Goal: Task Accomplishment & Management: Use online tool/utility

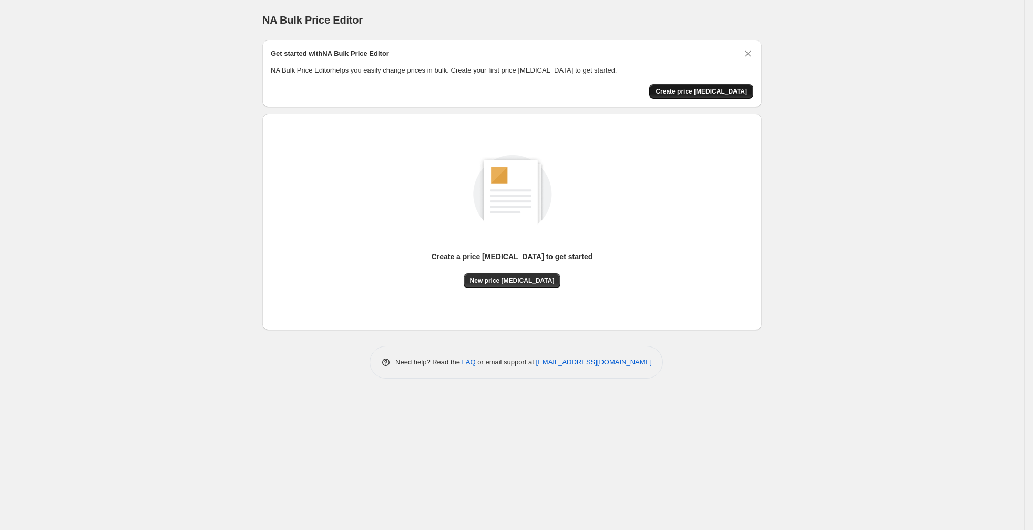
click at [716, 94] on span "Create price [MEDICAL_DATA]" at bounding box center [701, 91] width 91 height 8
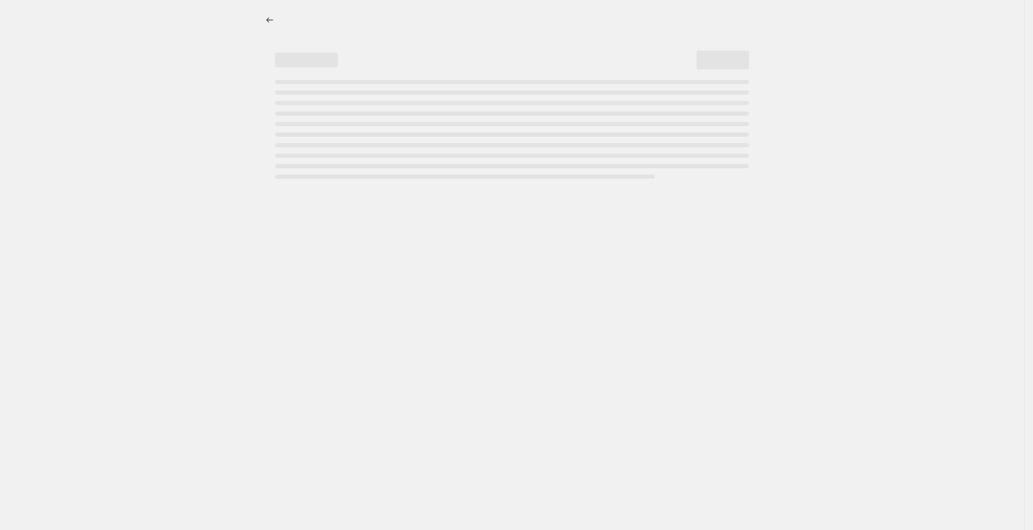
select select "percentage"
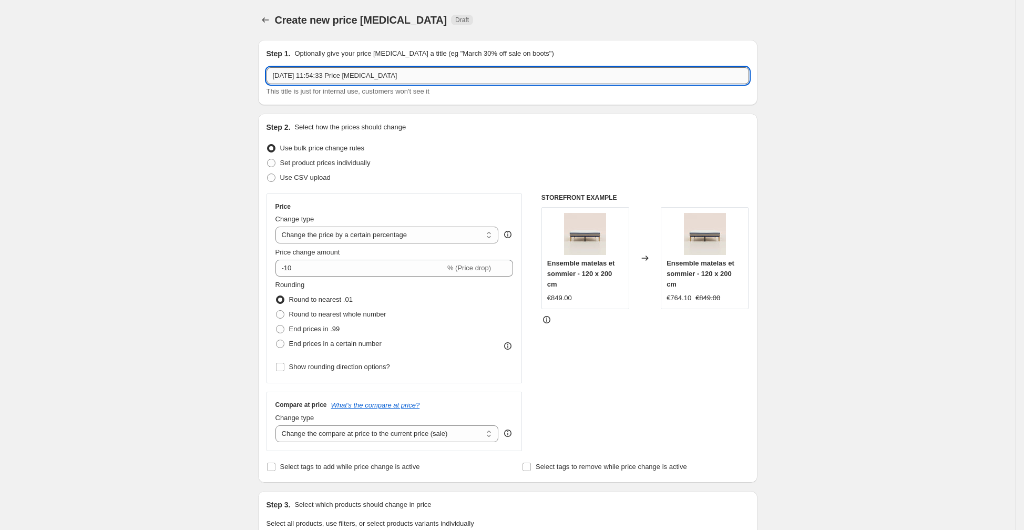
click at [418, 80] on input "[DATE] 11:54:33 Price [MEDICAL_DATA]" at bounding box center [508, 75] width 483 height 17
click at [449, 69] on input "[DATE] 11:54:33 Price [MEDICAL_DATA]" at bounding box center [508, 75] width 483 height 17
drag, startPoint x: 428, startPoint y: 76, endPoint x: 255, endPoint y: 79, distance: 172.5
click at [255, 79] on div "Step 1. Optionally give your price [MEDICAL_DATA] a title (eg "March 30% off sa…" at bounding box center [504, 509] width 508 height 955
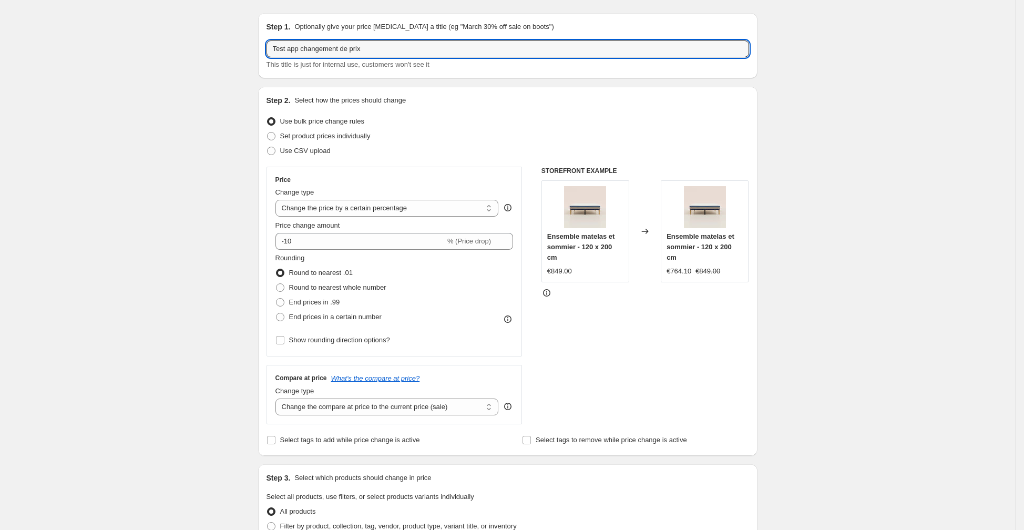
scroll to position [27, 0]
type input "Test app changement de prix"
click at [565, 127] on div "Use bulk price change rules" at bounding box center [508, 121] width 483 height 15
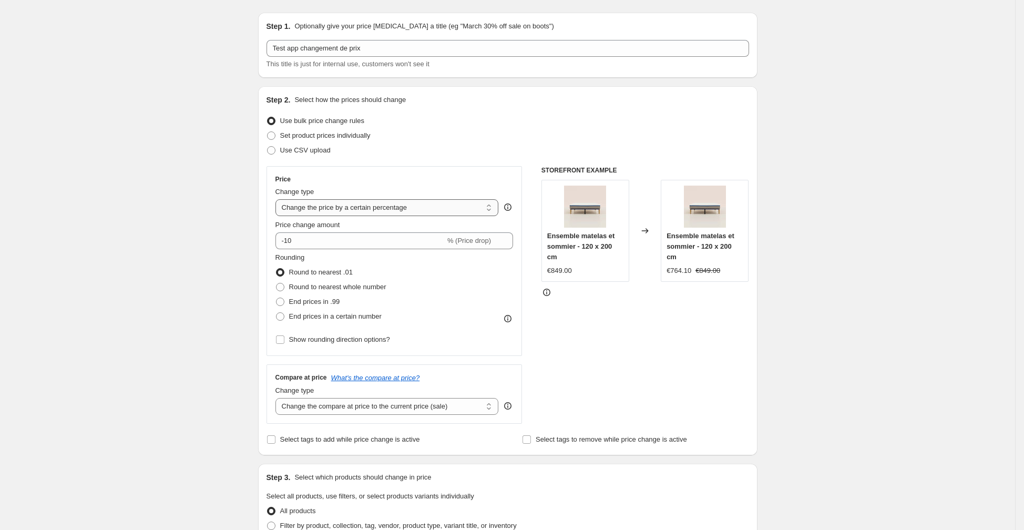
click at [408, 211] on select "Change the price to a certain amount Change the price by a certain amount Chang…" at bounding box center [387, 207] width 223 height 17
click at [281, 150] on label "Use CSV upload" at bounding box center [299, 150] width 64 height 15
click at [268, 147] on input "Use CSV upload" at bounding box center [267, 146] width 1 height 1
radio input "true"
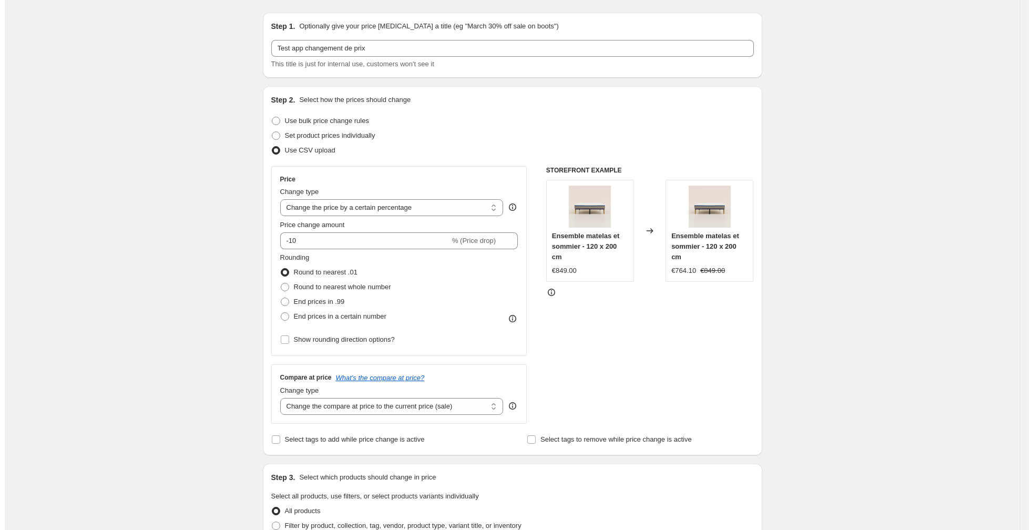
scroll to position [0, 0]
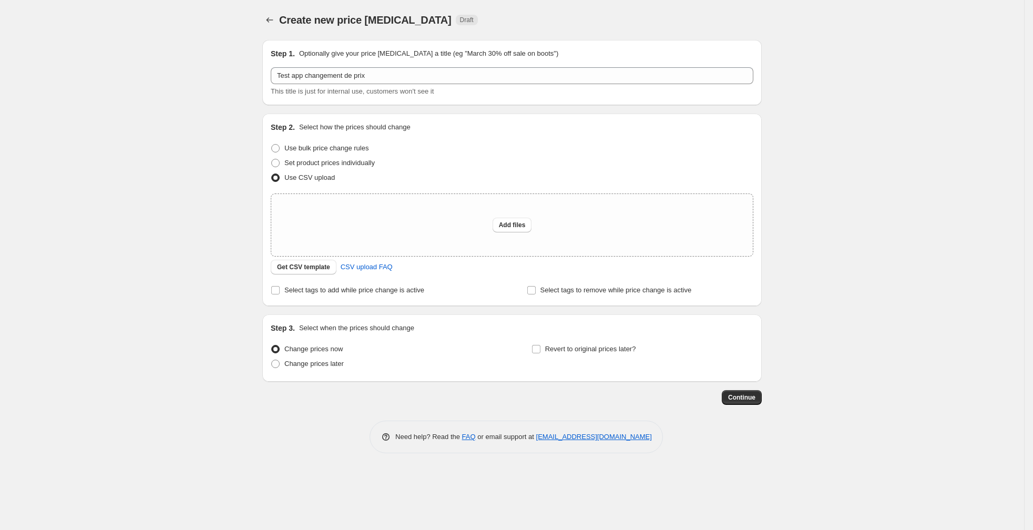
click at [131, 19] on div "Create new price [MEDICAL_DATA]. This page is ready Create new price [MEDICAL_D…" at bounding box center [512, 265] width 1024 height 530
click at [324, 149] on span "Use bulk price change rules" at bounding box center [326, 148] width 84 height 8
click at [272, 145] on input "Use bulk price change rules" at bounding box center [271, 144] width 1 height 1
radio input "true"
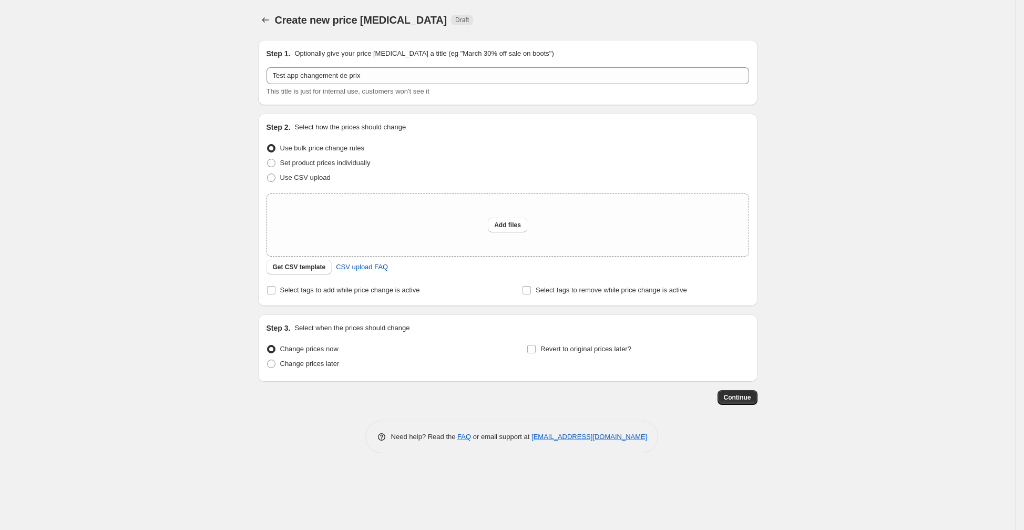
select select "percentage"
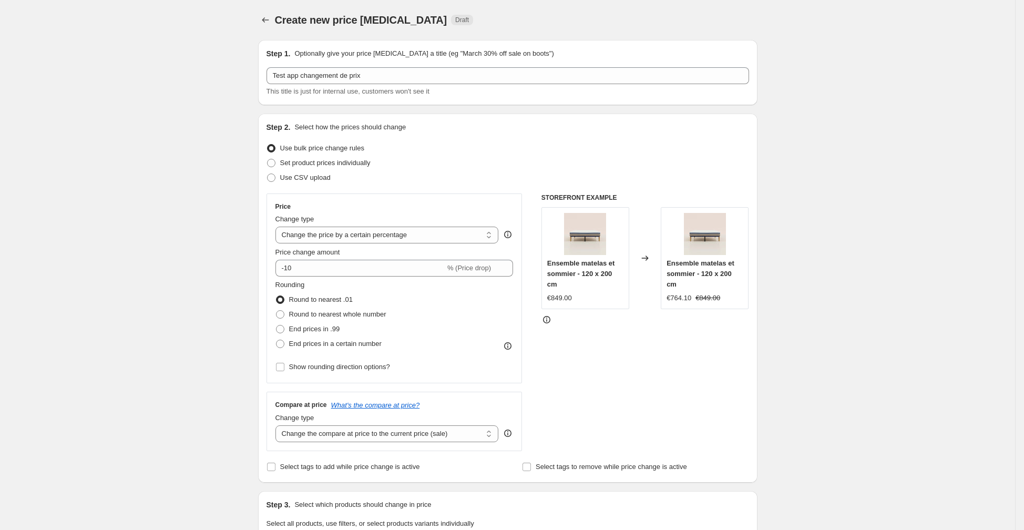
click at [548, 322] on icon at bounding box center [546, 319] width 7 height 7
click at [372, 239] on select "Change the price to a certain amount Change the price by a certain amount Chang…" at bounding box center [387, 235] width 223 height 17
click at [286, 181] on span "Use CSV upload" at bounding box center [305, 177] width 50 height 11
click at [268, 174] on input "Use CSV upload" at bounding box center [267, 174] width 1 height 1
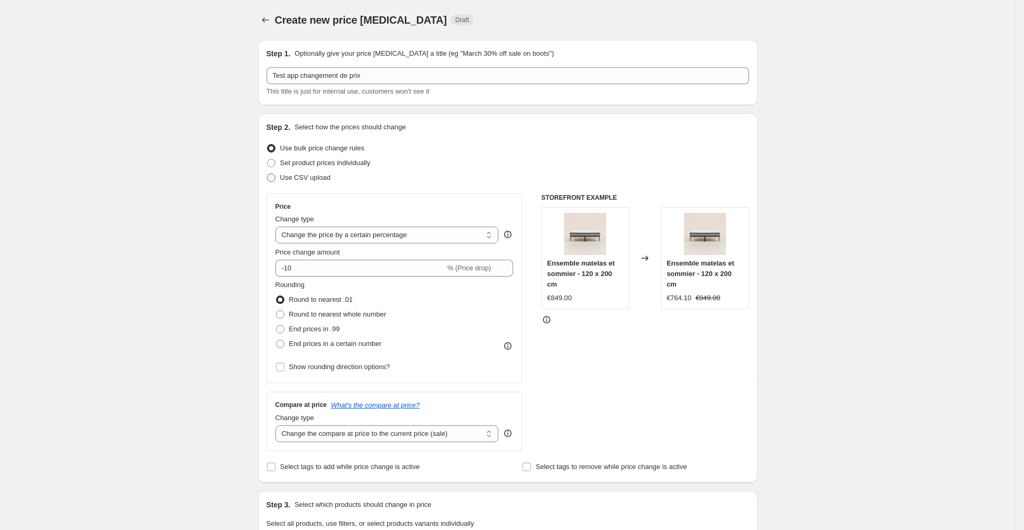
radio input "true"
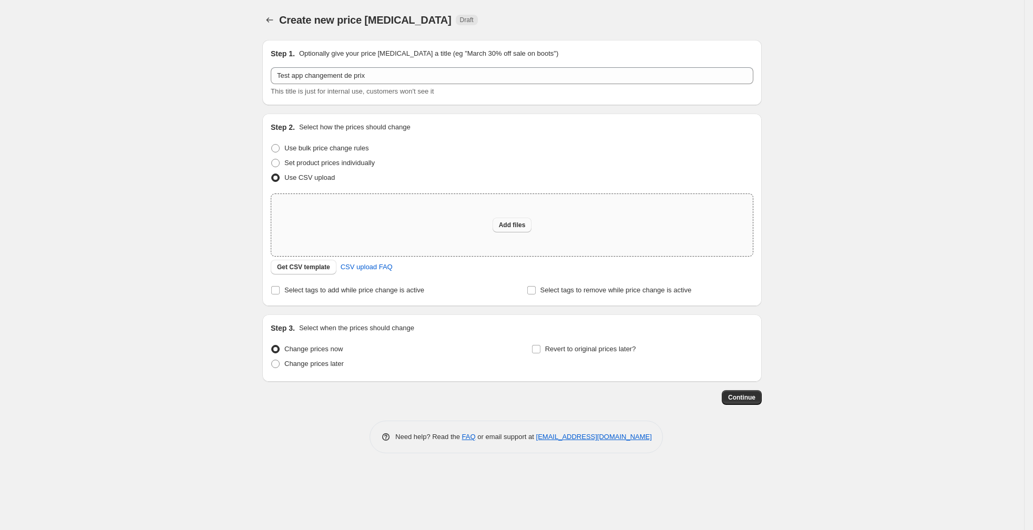
click at [507, 228] on span "Add files" at bounding box center [512, 225] width 27 height 8
click at [309, 269] on span "Get CSV template" at bounding box center [303, 267] width 53 height 8
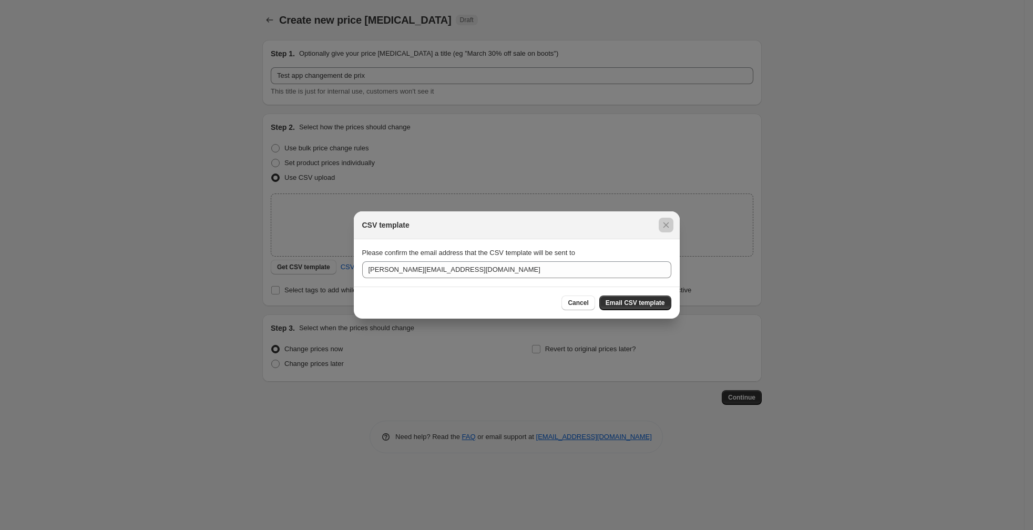
click at [309, 269] on div at bounding box center [516, 265] width 1033 height 530
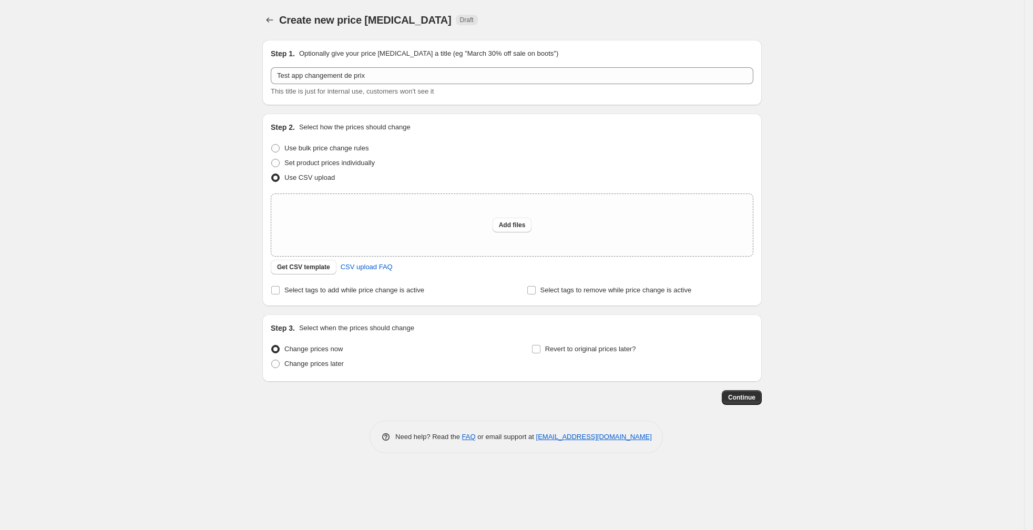
click at [309, 269] on span "Get CSV template" at bounding box center [303, 267] width 53 height 8
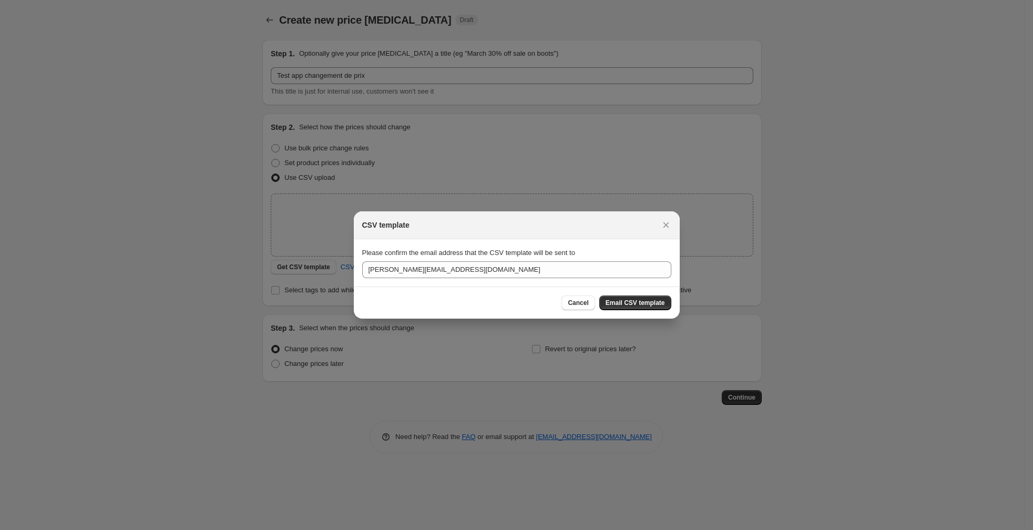
drag, startPoint x: 418, startPoint y: 268, endPoint x: 329, endPoint y: 267, distance: 88.9
click at [329, 530] on div "CSV template Please confirm the email address that the CSV template will be sen…" at bounding box center [516, 530] width 1033 height 0
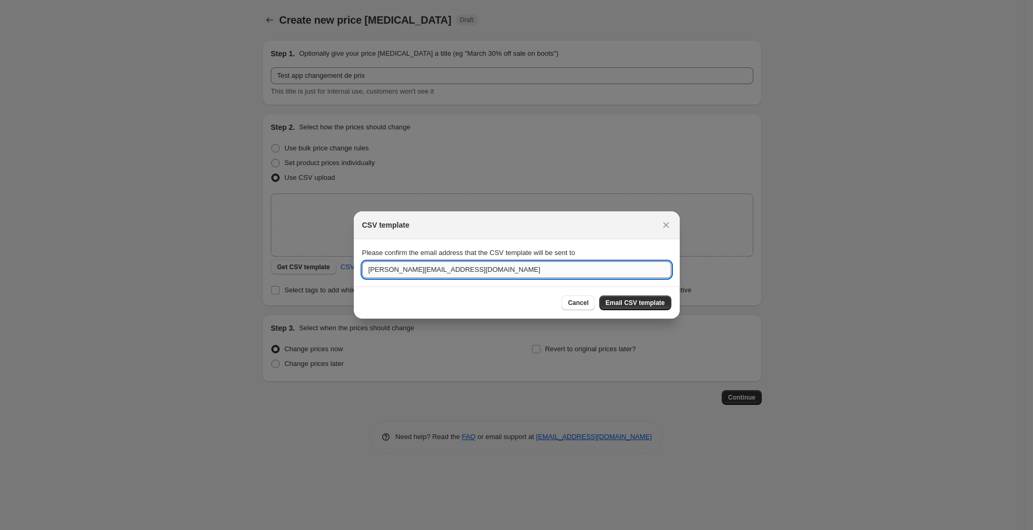
click at [396, 269] on input "[PERSON_NAME][EMAIL_ADDRESS][DOMAIN_NAME]" at bounding box center [516, 269] width 309 height 17
click at [414, 268] on input "[PERSON_NAME][EMAIL_ADDRESS][DOMAIN_NAME]" at bounding box center [516, 269] width 309 height 17
type input "[PERSON_NAME][EMAIL_ADDRESS][DOMAIN_NAME]"
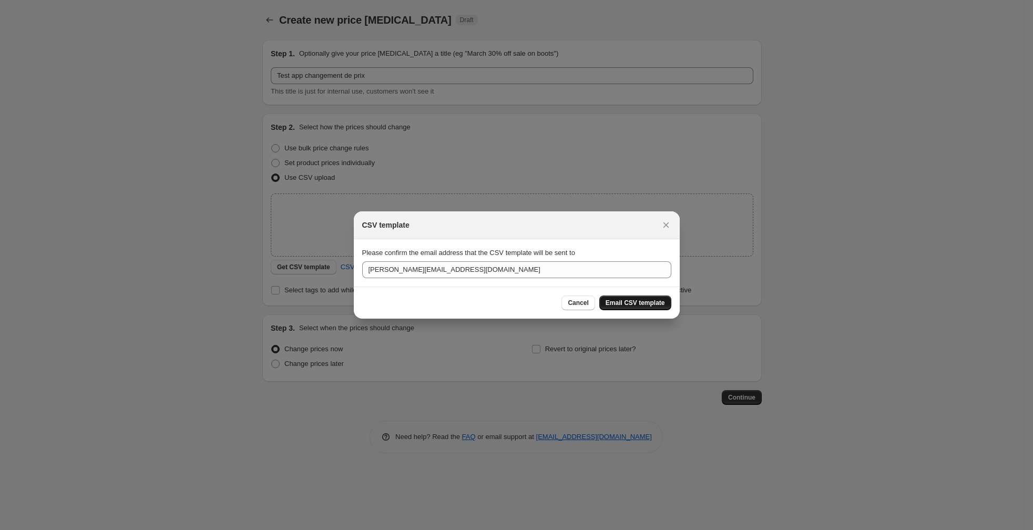
click at [636, 304] on span "Email CSV template" at bounding box center [635, 303] width 59 height 8
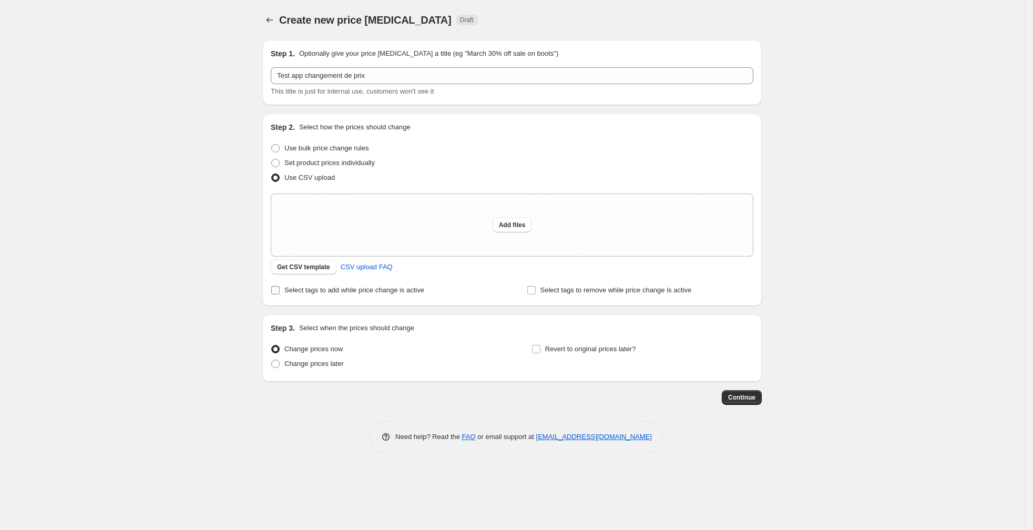
click at [401, 286] on span "Select tags to add while price change is active" at bounding box center [354, 290] width 140 height 8
click at [280, 286] on input "Select tags to add while price change is active" at bounding box center [275, 290] width 8 height 8
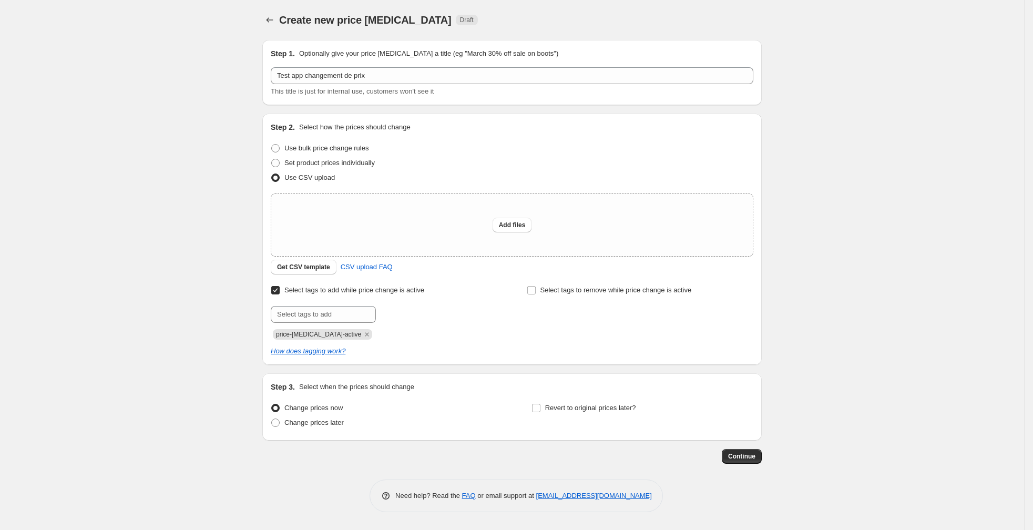
click at [382, 293] on span "Select tags to add while price change is active" at bounding box center [354, 290] width 140 height 8
click at [280, 293] on input "Select tags to add while price change is active" at bounding box center [275, 290] width 8 height 8
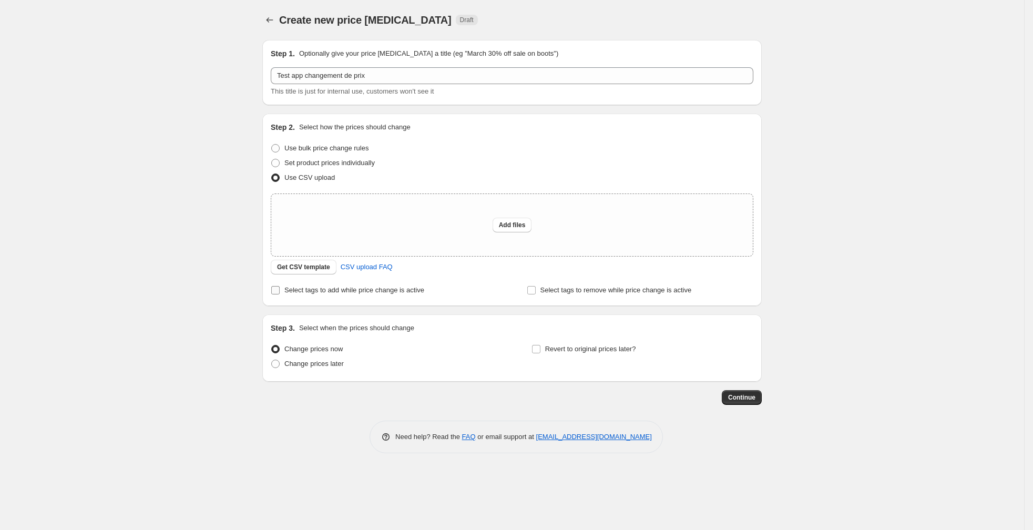
click at [382, 293] on span "Select tags to add while price change is active" at bounding box center [354, 290] width 140 height 8
click at [280, 293] on input "Select tags to add while price change is active" at bounding box center [275, 290] width 8 height 8
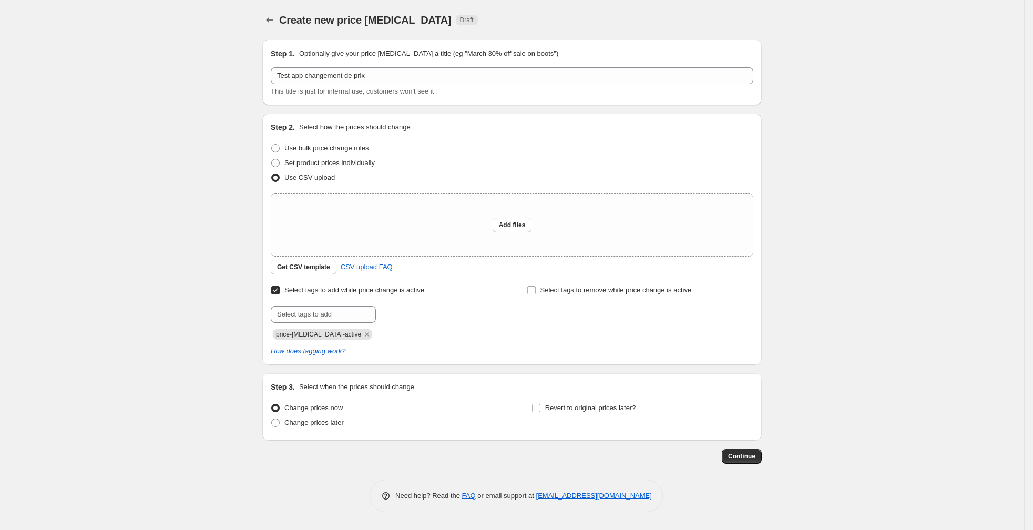
click at [382, 293] on span "Select tags to add while price change is active" at bounding box center [354, 290] width 140 height 8
click at [280, 293] on input "Select tags to add while price change is active" at bounding box center [275, 290] width 8 height 8
checkbox input "false"
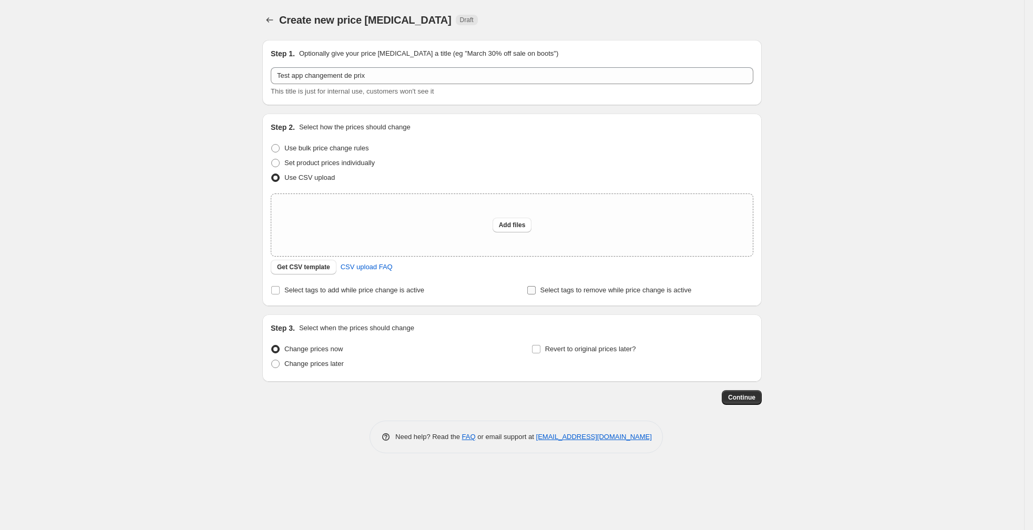
click at [584, 291] on span "Select tags to remove while price change is active" at bounding box center [616, 290] width 151 height 8
click at [536, 291] on input "Select tags to remove while price change is active" at bounding box center [531, 290] width 8 height 8
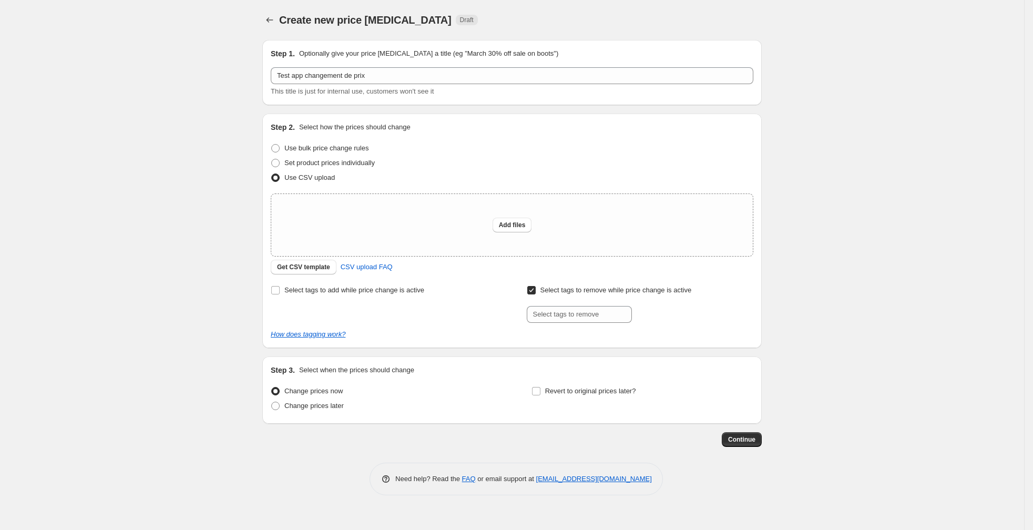
click at [584, 291] on span "Select tags to remove while price change is active" at bounding box center [616, 290] width 151 height 8
click at [536, 291] on input "Select tags to remove while price change is active" at bounding box center [531, 290] width 8 height 8
checkbox input "false"
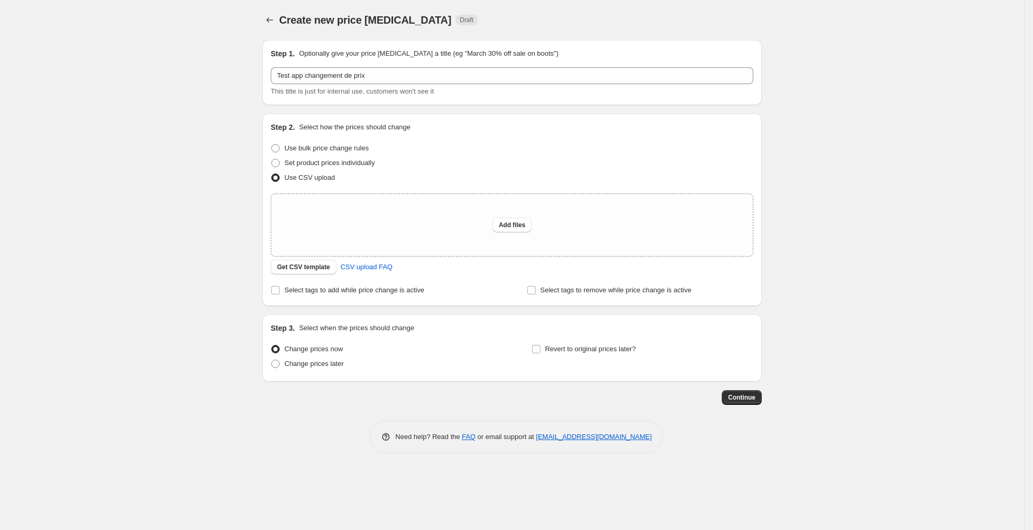
click at [184, 54] on div "Create new price [MEDICAL_DATA]. This page is ready Create new price [MEDICAL_D…" at bounding box center [512, 265] width 1024 height 530
click at [383, 266] on span "CSV upload FAQ" at bounding box center [367, 267] width 52 height 11
click at [515, 229] on button "Add files" at bounding box center [512, 225] width 39 height 15
click at [515, 227] on span "Add files" at bounding box center [512, 225] width 27 height 8
type input "C:\fakepath\csv_template_user_66234.csv"
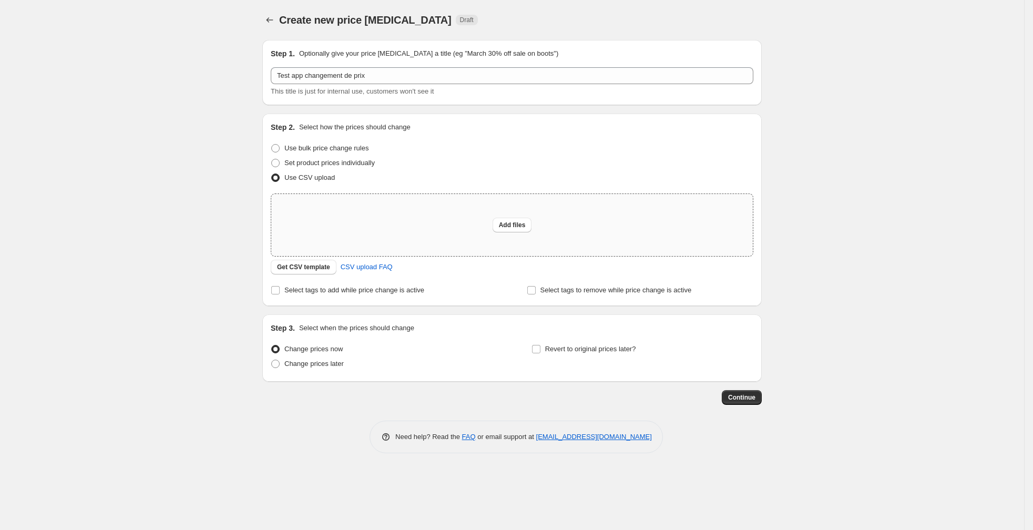
click at [513, 232] on div "Add files" at bounding box center [512, 225] width 482 height 62
type input "C:\fakepath\csv_template_user_66234.csv"
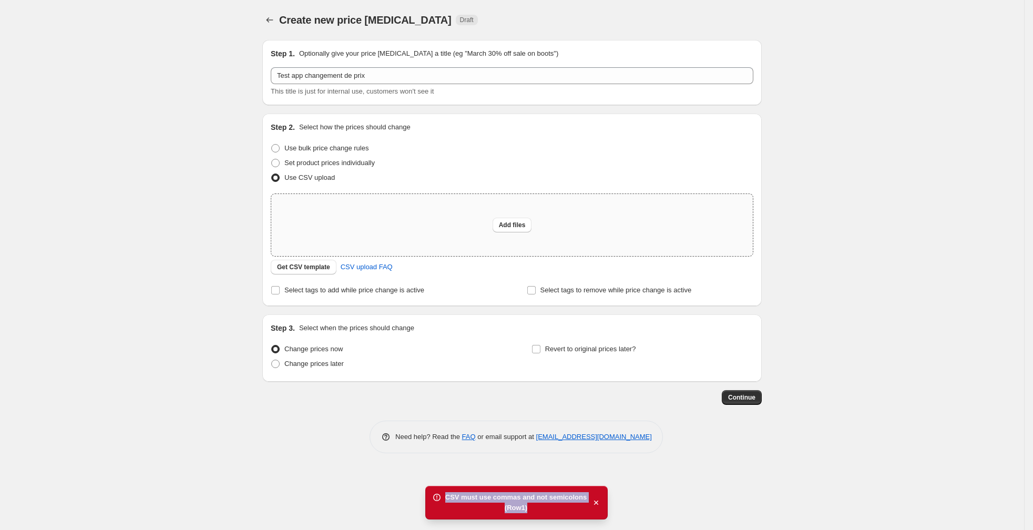
drag, startPoint x: 528, startPoint y: 512, endPoint x: 444, endPoint y: 495, distance: 86.3
click at [444, 495] on div "CSV must use commas and not semicolons (Row 1 )" at bounding box center [516, 503] width 182 height 34
copy div "CSV must use commas and not semicolons (Row 1 )"
click at [437, 502] on icon at bounding box center [437, 497] width 11 height 11
